Goal: Register for event/course

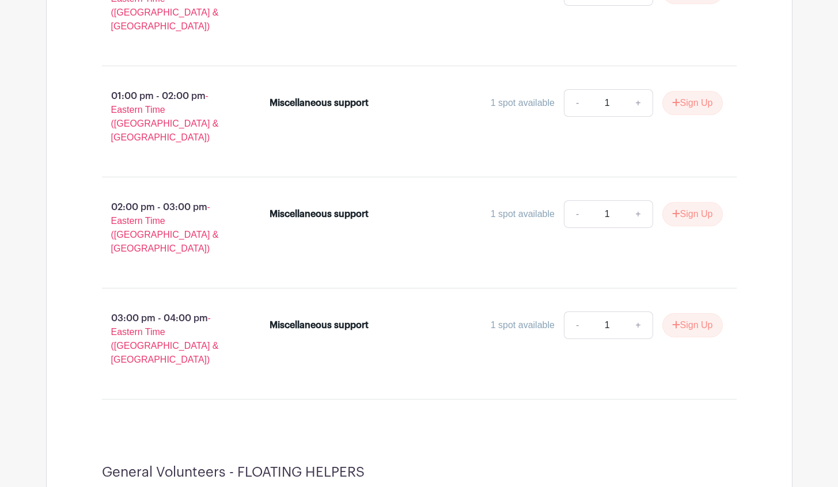
scroll to position [13859, 0]
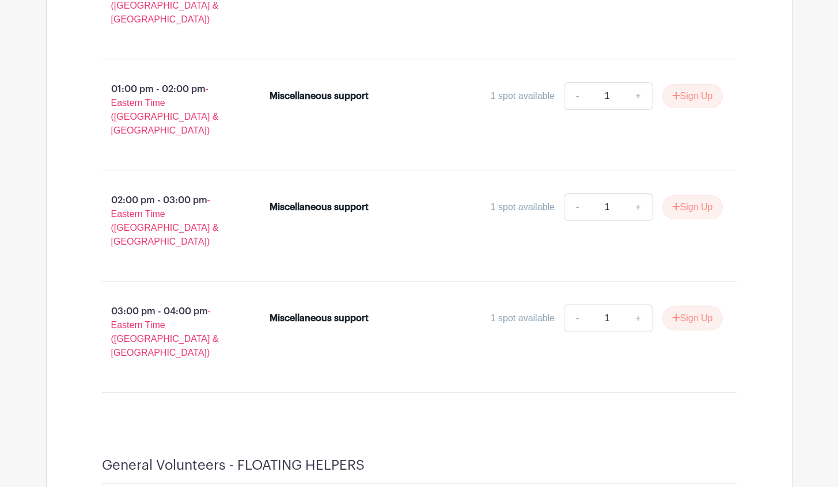
type input "2"
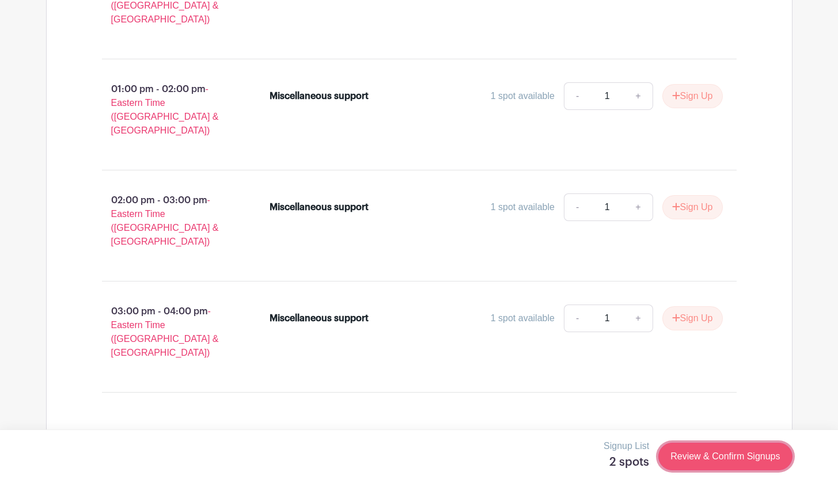
click at [693, 459] on link "Review & Confirm Signups" at bounding box center [725, 457] width 134 height 28
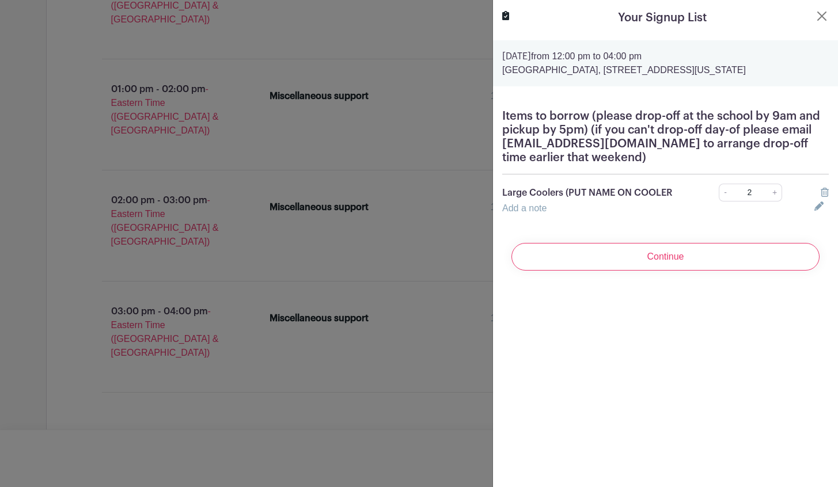
click at [550, 215] on div "Add a note" at bounding box center [651, 209] width 312 height 14
click at [538, 213] on link "Add a note" at bounding box center [524, 208] width 44 height 10
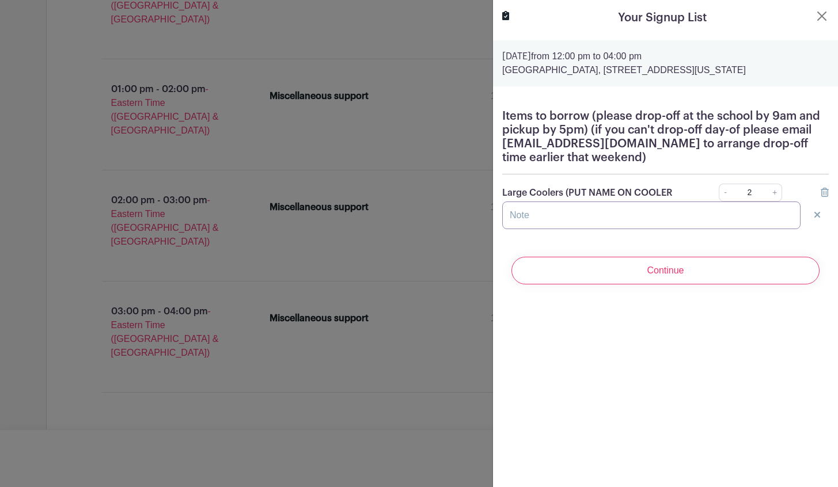
click at [538, 229] on input "text" at bounding box center [651, 216] width 298 height 28
type input "[PERSON_NAME]"
drag, startPoint x: 567, startPoint y: 233, endPoint x: 505, endPoint y: 225, distance: 62.7
click at [505, 225] on input "[PERSON_NAME]" at bounding box center [651, 216] width 298 height 28
click at [723, 202] on link "-" at bounding box center [725, 193] width 13 height 18
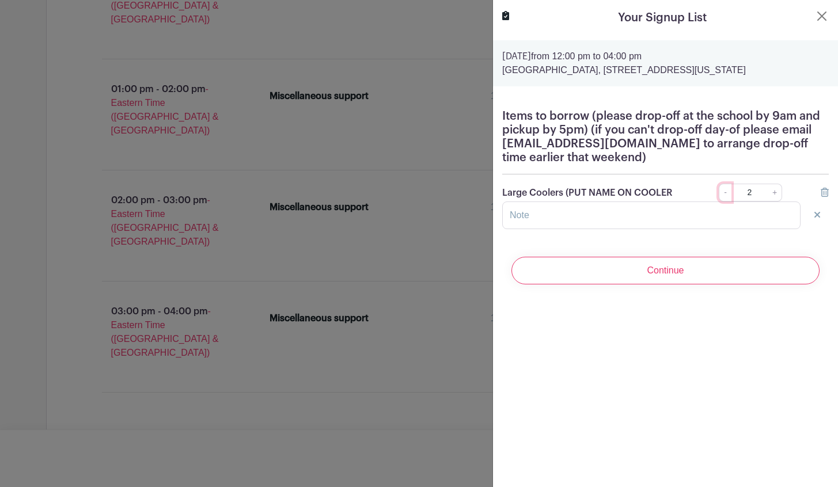
type input "1"
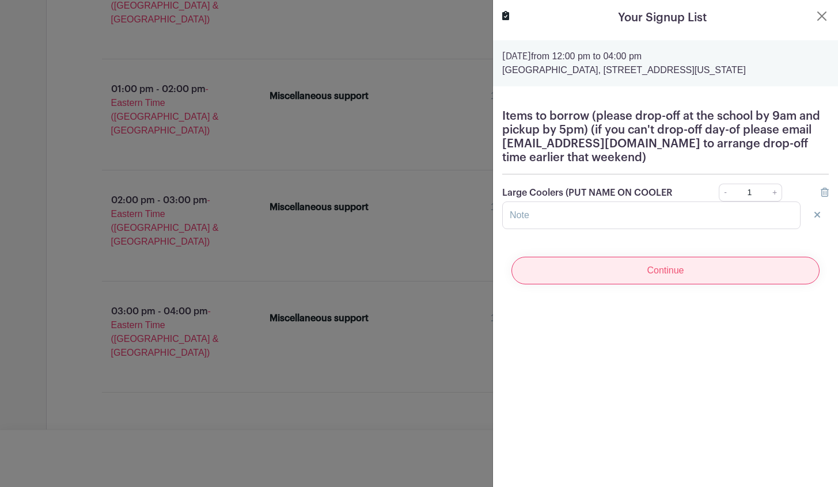
click at [694, 281] on input "Continue" at bounding box center [666, 271] width 308 height 28
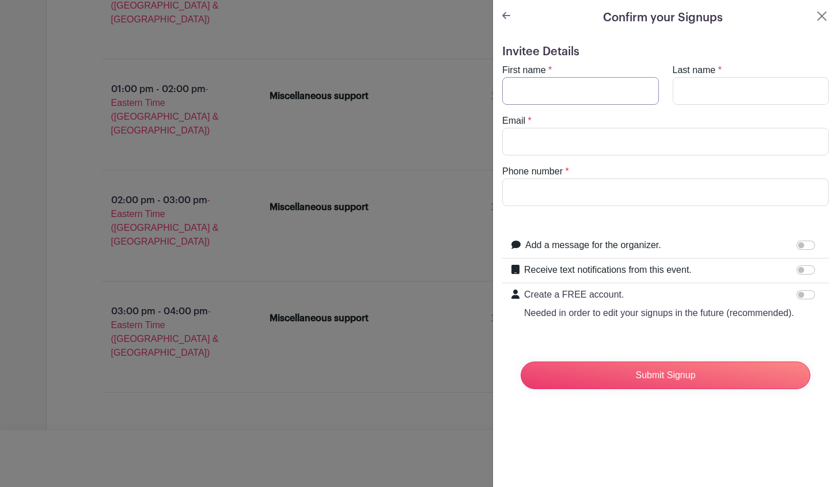
click at [609, 96] on input "First name" at bounding box center [580, 91] width 157 height 28
type input "Lyly"
type input "Rijmen"
type input "[EMAIL_ADDRESS][DOMAIN_NAME]"
type input "2028482684"
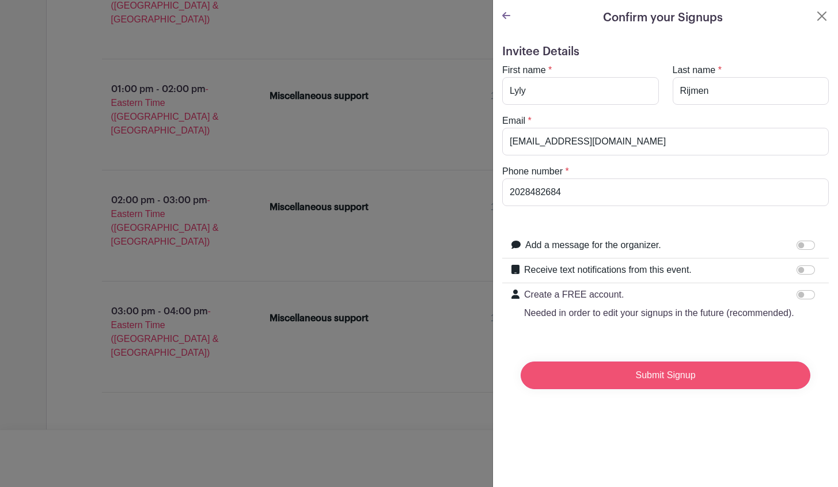
click at [665, 376] on input "Submit Signup" at bounding box center [666, 376] width 290 height 28
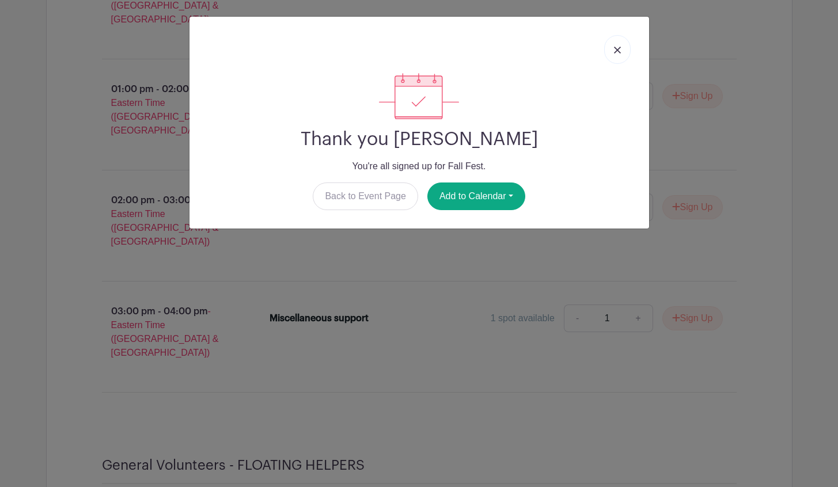
click at [618, 48] on img at bounding box center [617, 50] width 7 height 7
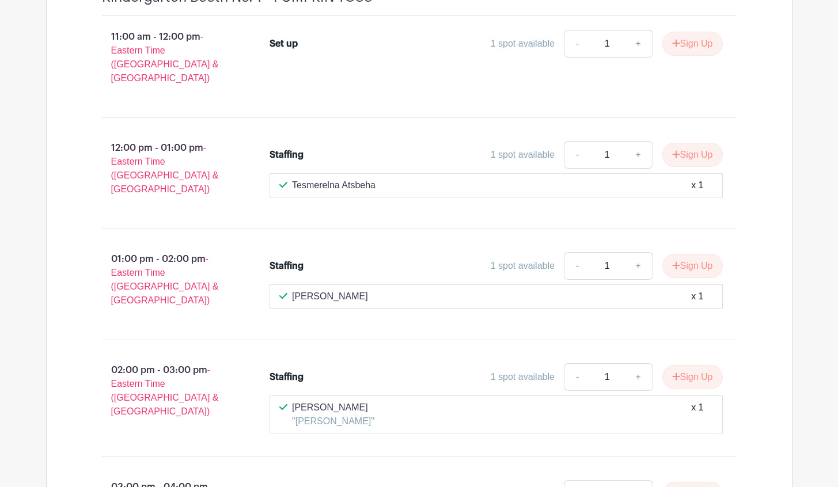
scroll to position [2048, 0]
